Goal: Obtain resource: Download file/media

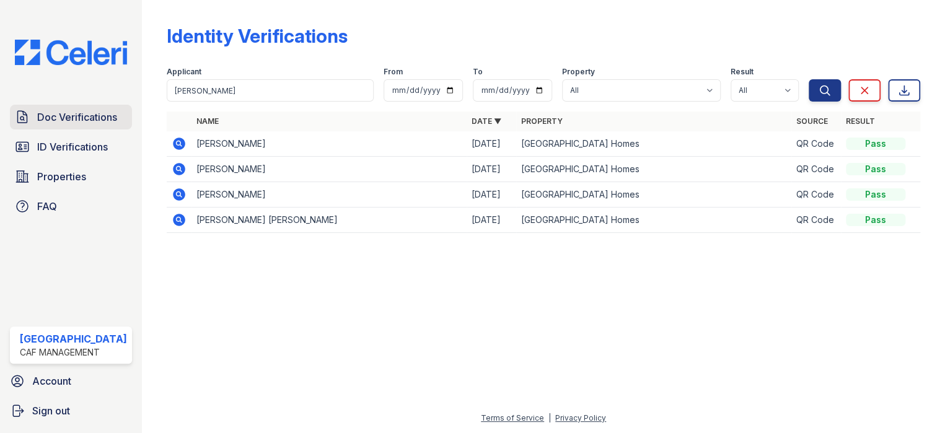
click at [87, 117] on span "Doc Verifications" at bounding box center [77, 117] width 80 height 15
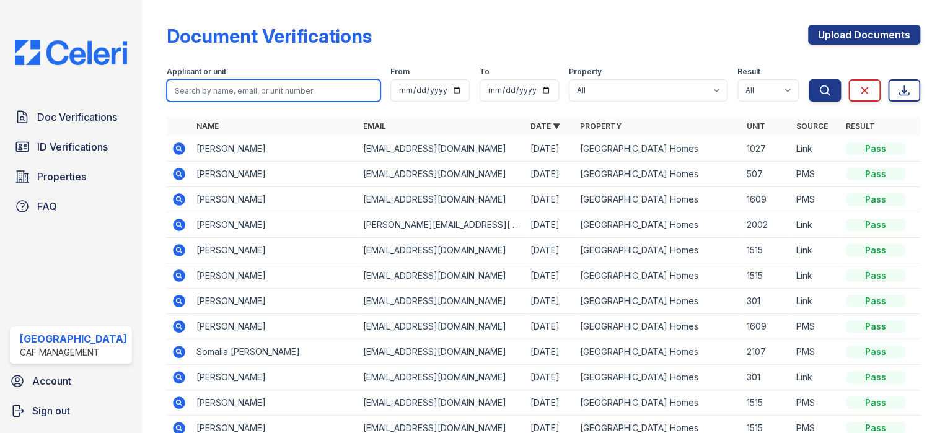
paste input "[PERSON_NAME]"
type input "[PERSON_NAME]"
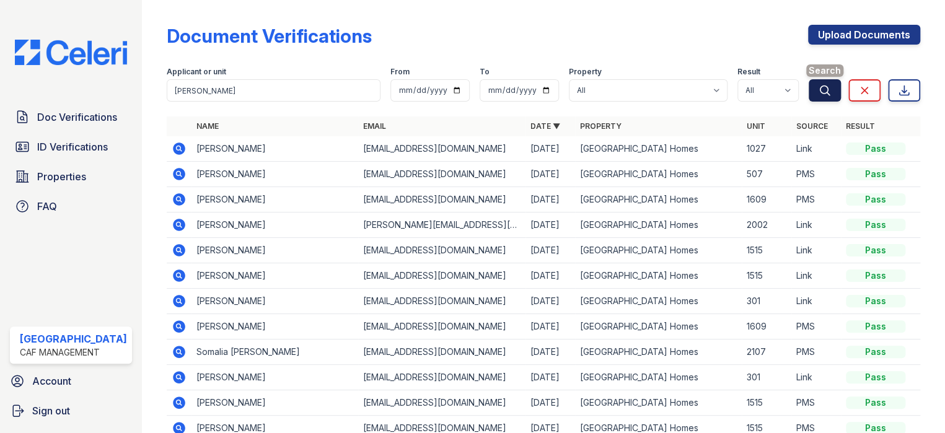
click at [820, 93] on icon "submit" at bounding box center [825, 90] width 12 height 12
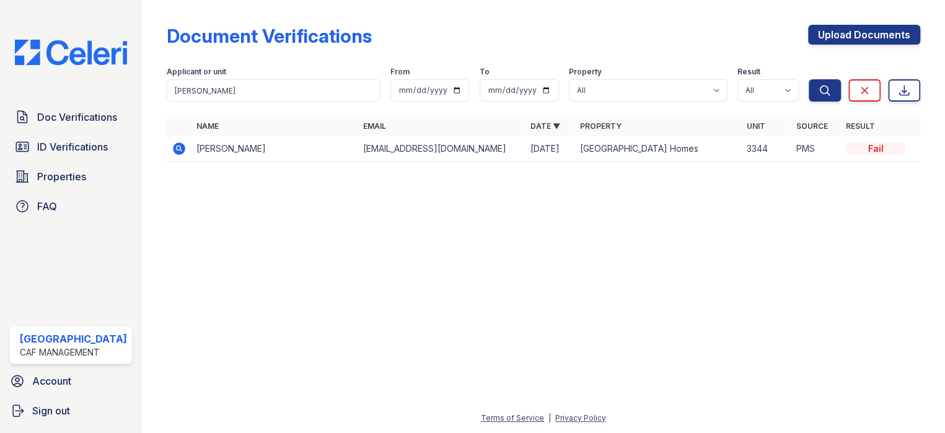
click at [173, 152] on icon at bounding box center [179, 149] width 12 height 12
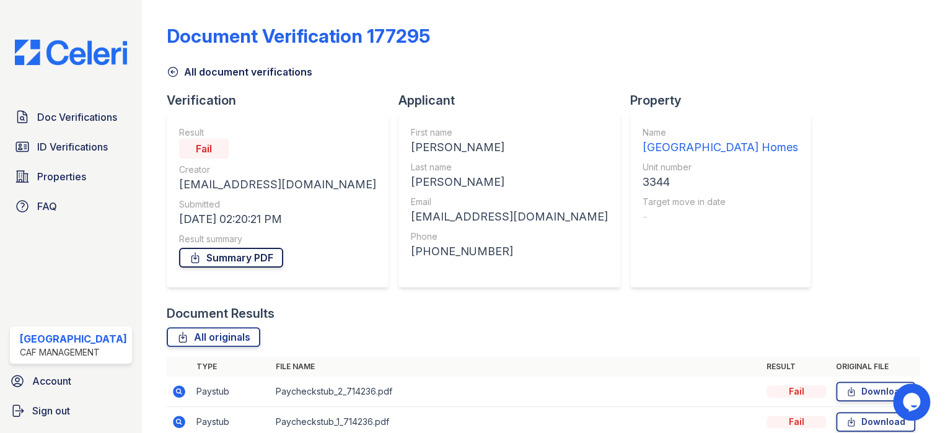
click at [231, 256] on link "Summary PDF" at bounding box center [231, 258] width 104 height 20
